Goal: Task Accomplishment & Management: Manage account settings

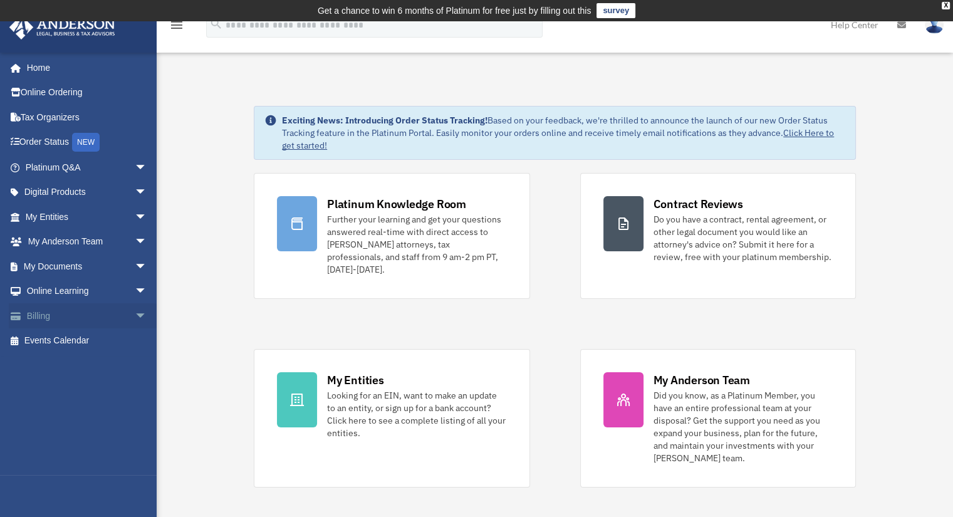
click at [56, 315] on link "Billing arrow_drop_down" at bounding box center [87, 315] width 157 height 25
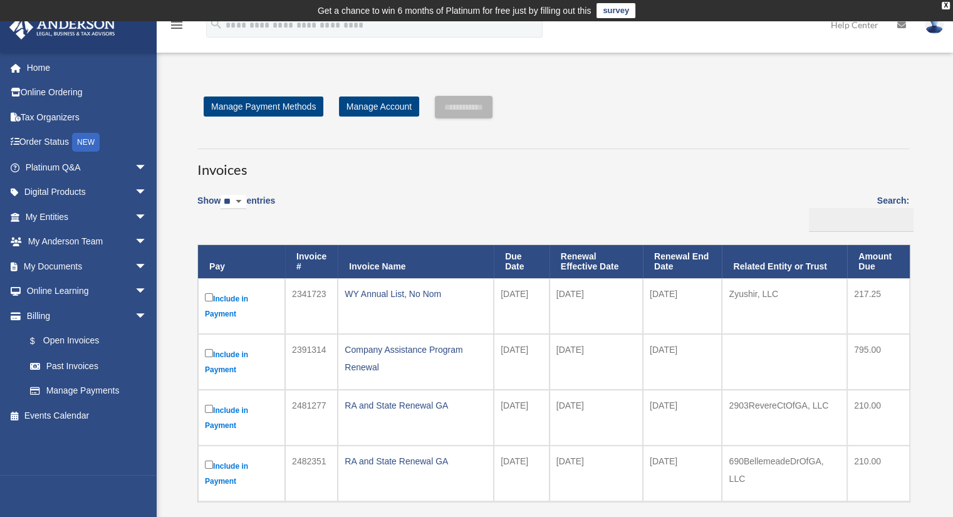
scroll to position [63, 0]
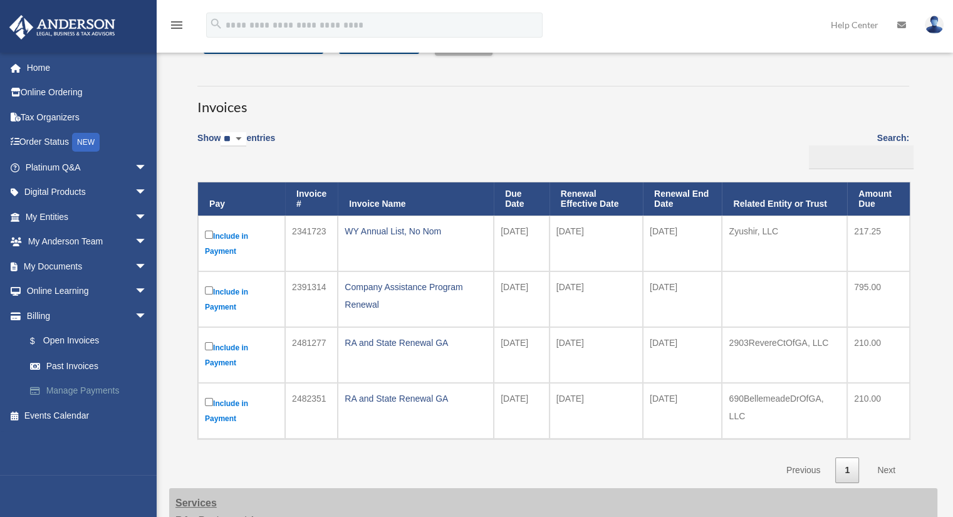
click at [74, 388] on link "Manage Payments" at bounding box center [92, 390] width 148 height 25
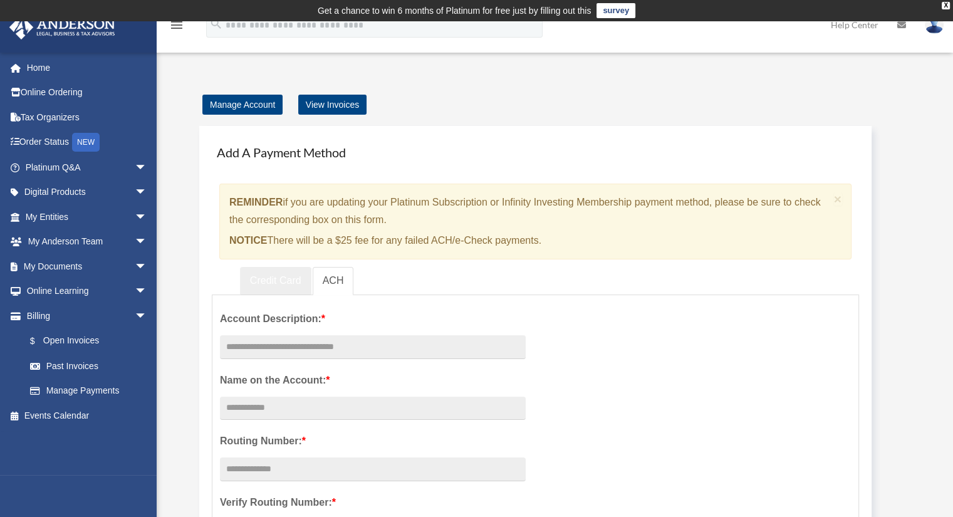
click at [266, 285] on link "Credit Card" at bounding box center [275, 281] width 71 height 28
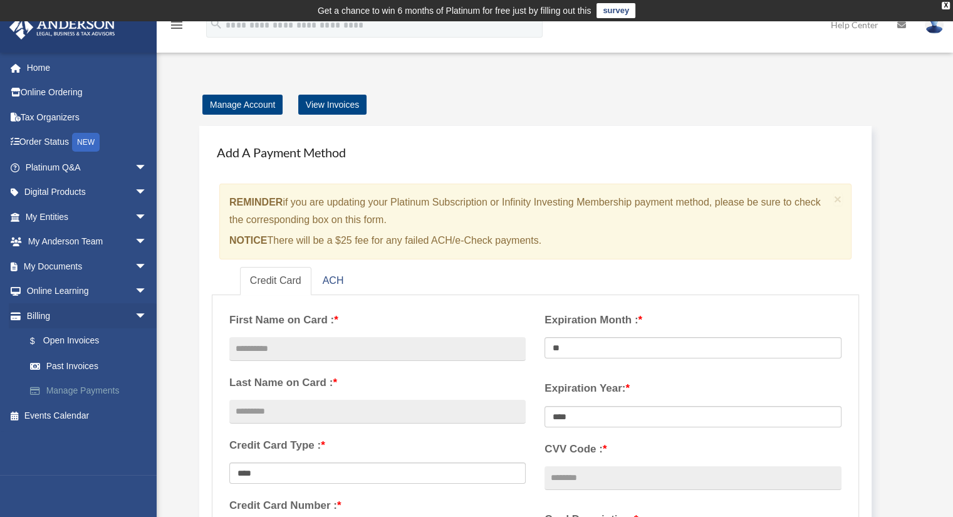
click at [87, 394] on link "Manage Payments" at bounding box center [92, 390] width 148 height 25
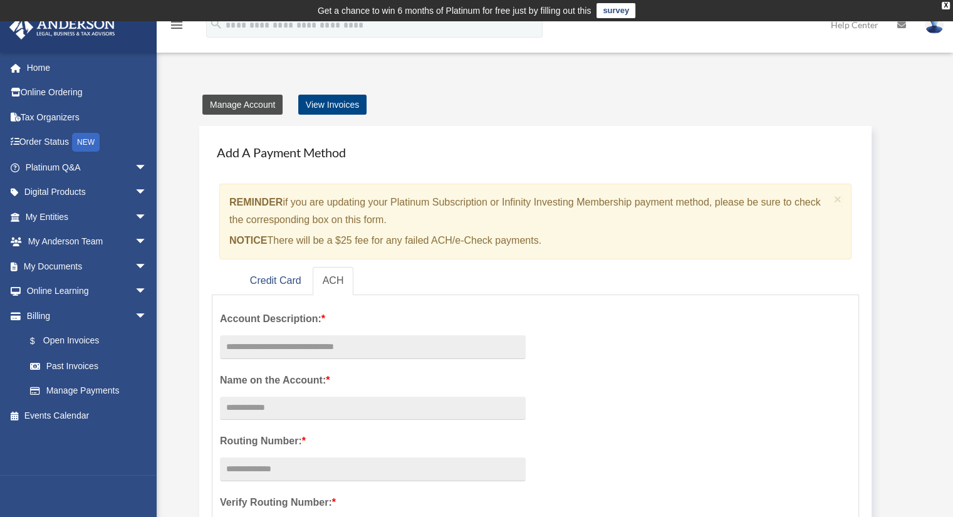
click at [261, 108] on link "Manage Account" at bounding box center [242, 105] width 80 height 20
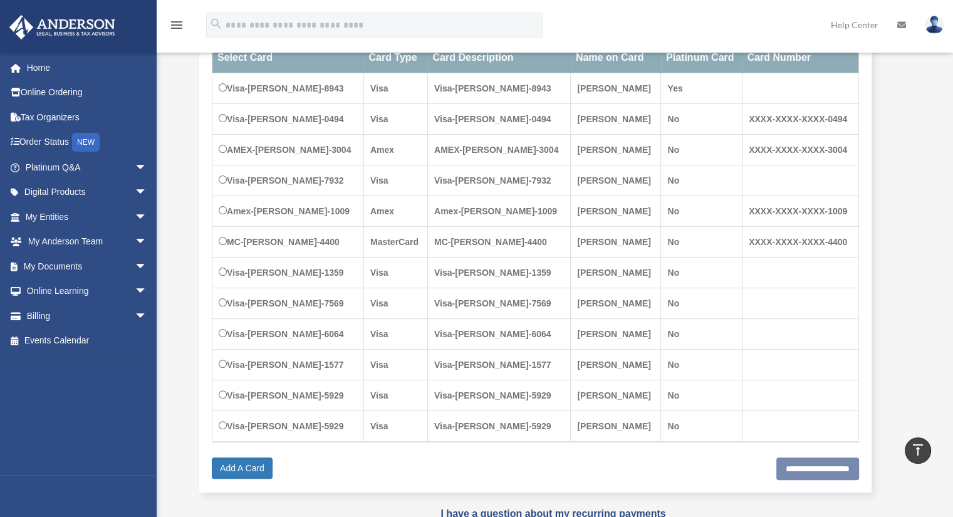
scroll to position [188, 0]
